Goal: Task Accomplishment & Management: Use online tool/utility

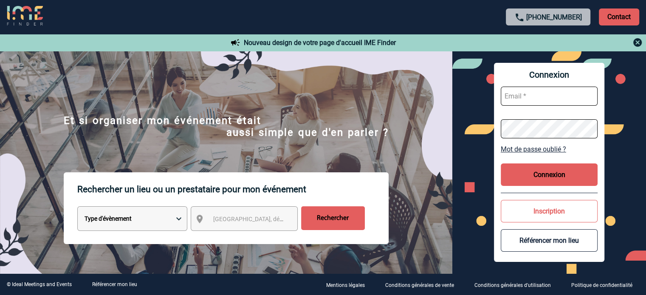
type input "jjandaux@ime-groupe.com"
click at [527, 167] on button "Connexion" at bounding box center [549, 175] width 97 height 23
drag, startPoint x: 579, startPoint y: 155, endPoint x: 562, endPoint y: 169, distance: 22.0
click at [579, 155] on div "Connexion jjandaux@ime-groupe.com Mot de passe oublié ? Connexion Inscription R…" at bounding box center [549, 162] width 110 height 199
click at [561, 170] on button "Connexion" at bounding box center [549, 175] width 97 height 23
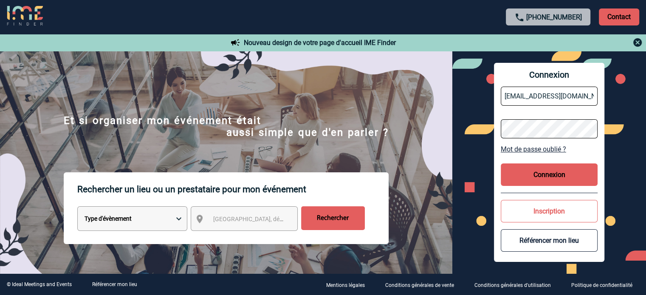
click at [535, 170] on button "Connexion" at bounding box center [549, 175] width 97 height 23
click at [455, 198] on div "Connexion jjandaux@ime-groupe.com Mot de passe oublié ? Connexion Inscription R…" at bounding box center [549, 162] width 194 height 223
click at [544, 172] on button "Connexion" at bounding box center [549, 175] width 97 height 23
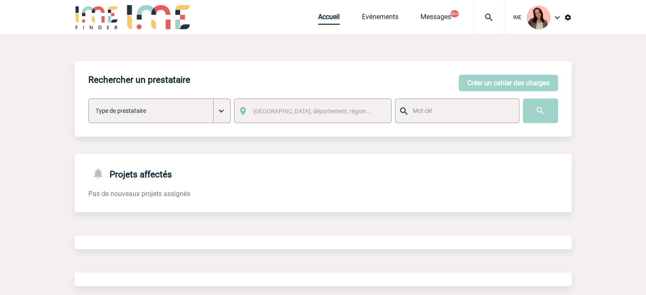
click at [486, 17] on img at bounding box center [489, 17] width 31 height 10
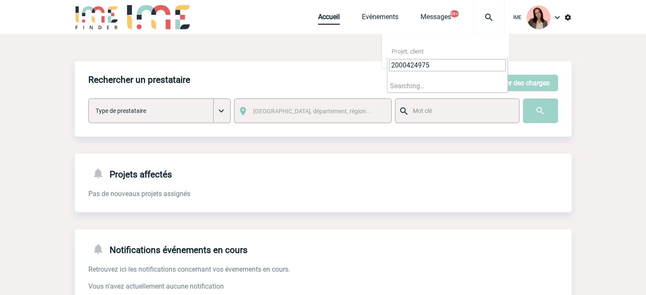
type input "2000424975"
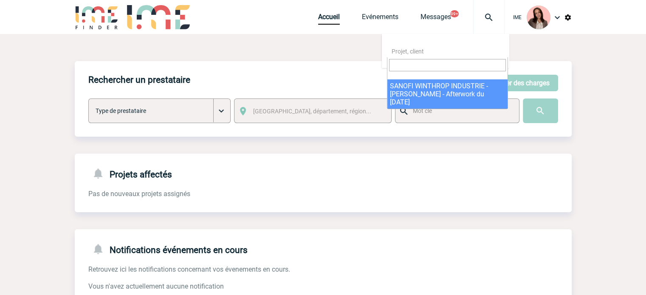
select select "24476"
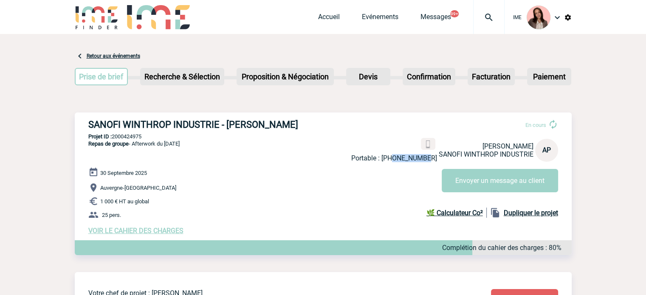
drag, startPoint x: 436, startPoint y: 156, endPoint x: 403, endPoint y: 157, distance: 33.6
click at [403, 157] on p "Portable : +33685031906" at bounding box center [394, 158] width 86 height 8
copy p "685031906"
click at [318, 16] on link "Accueil" at bounding box center [329, 19] width 22 height 12
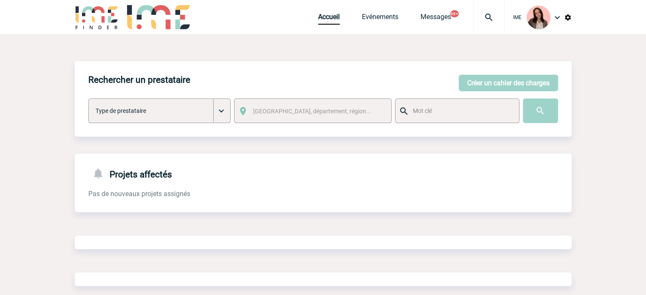
click at [479, 18] on img at bounding box center [489, 17] width 31 height 10
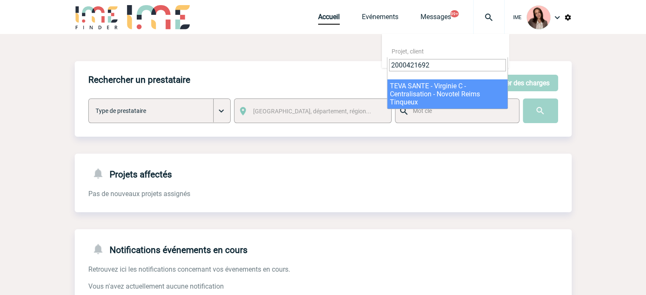
type input "2000421692"
select select "21193"
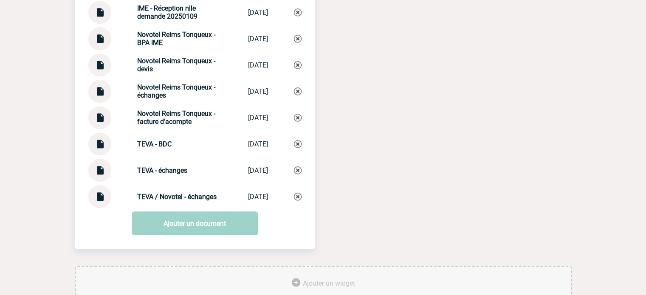
scroll to position [909, 0]
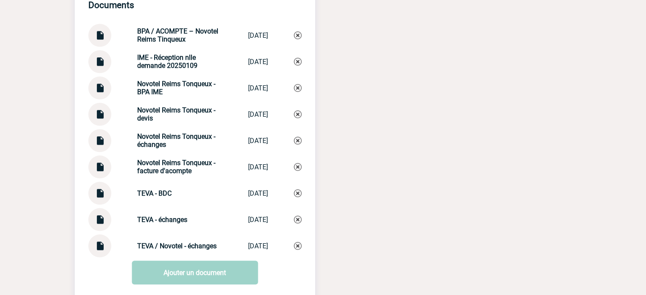
click at [102, 145] on img at bounding box center [99, 137] width 11 height 17
click at [149, 215] on div "TEVA - échanges TEVA - échanges [DATE]" at bounding box center [194, 219] width 213 height 23
drag, startPoint x: 130, startPoint y: 141, endPoint x: 168, endPoint y: 151, distance: 39.0
click at [168, 151] on div "Novotel Reims Tonqueux - échanges Novotel Reims T... [DATE]" at bounding box center [194, 140] width 213 height 23
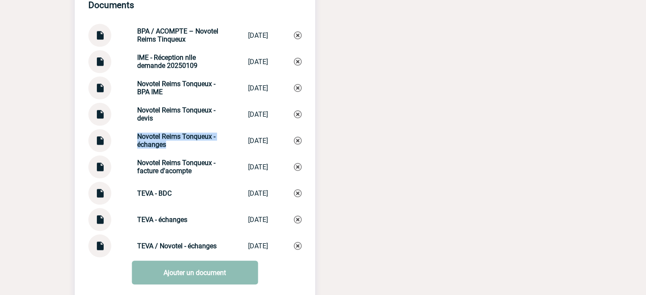
copy strong "Novotel Reims Tonqueux - échanges"
click at [194, 278] on link "Ajouter un document" at bounding box center [195, 273] width 126 height 24
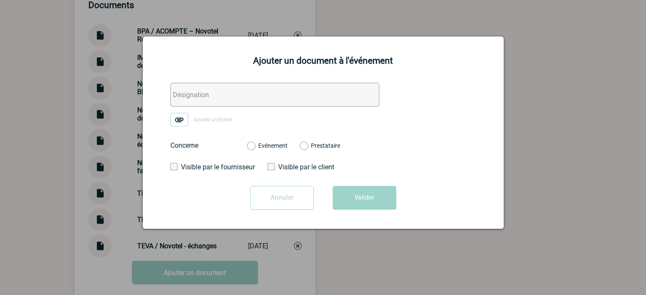
click at [238, 93] on input "text" at bounding box center [274, 95] width 209 height 24
paste input "Novotel Reims Tonqueux - échanges"
type input "Novotel Reims Tonqueux - échanges facturation"
click at [175, 123] on img at bounding box center [179, 120] width 18 height 14
click at [0, 0] on input "Ajouter un fichier" at bounding box center [0, 0] width 0 height 0
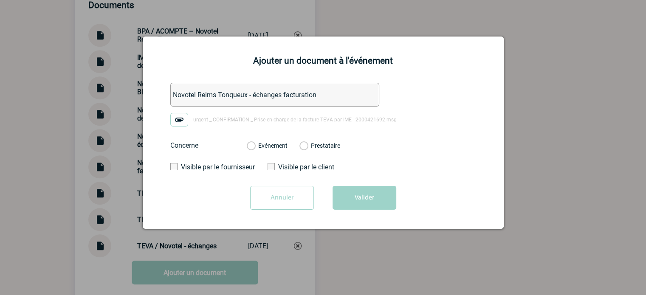
click at [255, 144] on label "Evénement" at bounding box center [251, 146] width 8 height 8
click at [0, 0] on input "Evénement" at bounding box center [0, 0] width 0 height 0
click at [340, 188] on button "Valider" at bounding box center [365, 198] width 64 height 24
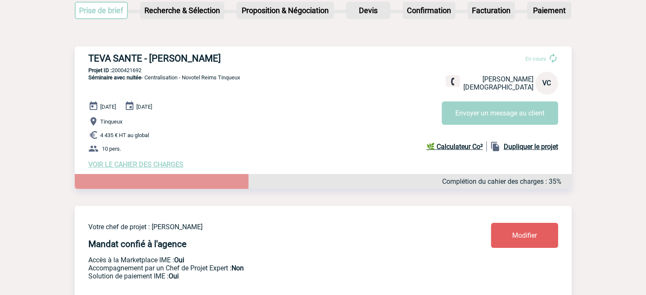
scroll to position [0, 0]
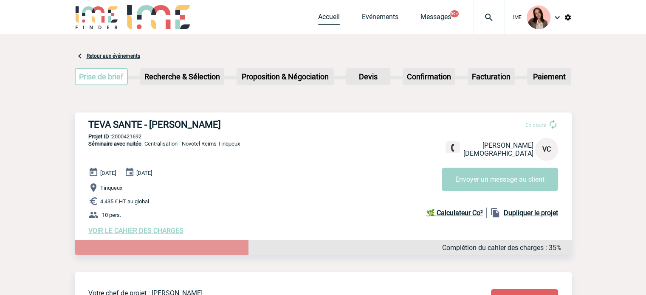
click at [318, 15] on link "Accueil" at bounding box center [329, 19] width 22 height 12
